Goal: Information Seeking & Learning: Learn about a topic

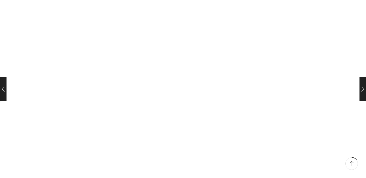
scroll to position [936, 0]
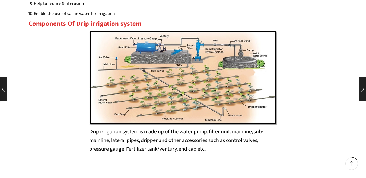
click at [258, 43] on img at bounding box center [183, 78] width 188 height 94
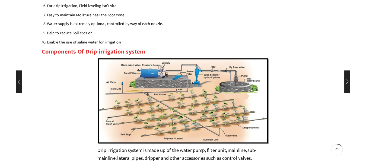
scroll to position [934, 0]
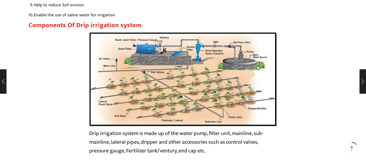
click at [120, 77] on img at bounding box center [183, 79] width 188 height 94
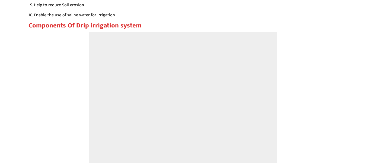
scroll to position [1082, 0]
